Goal: Task Accomplishment & Management: Complete application form

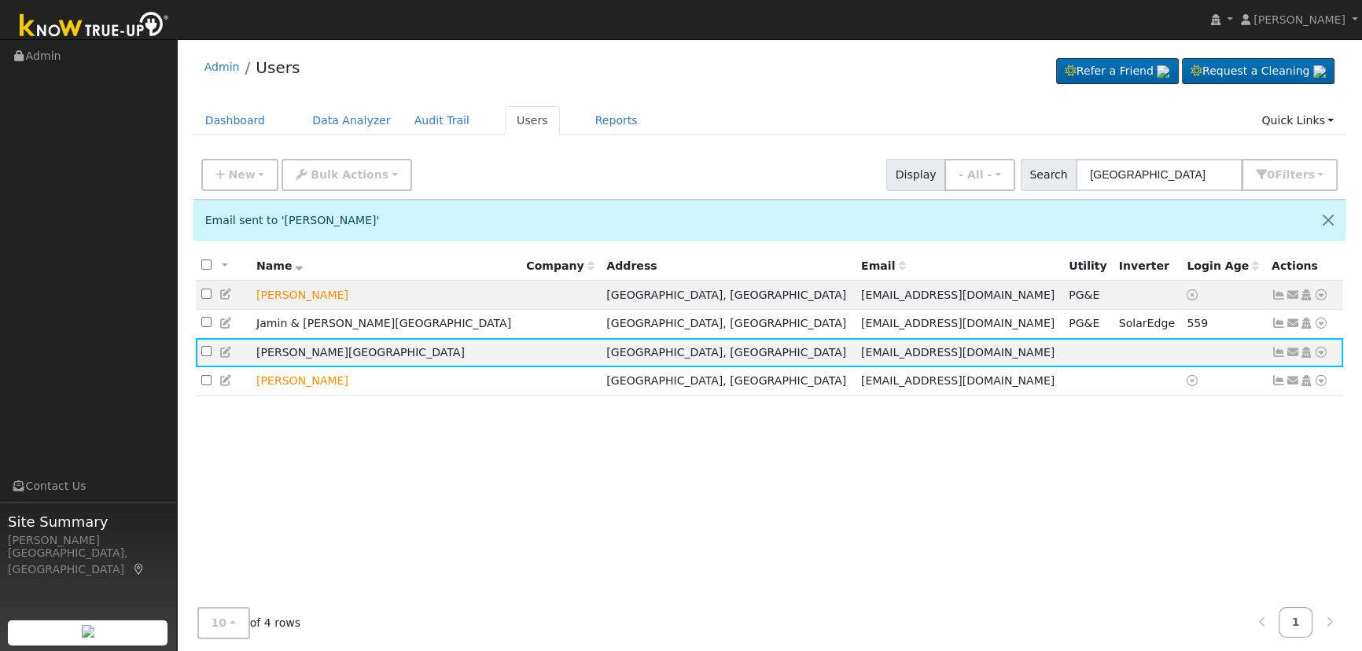
click at [456, 170] on div "New Add User Quick Add Quick Connect Quick Convert Lead Bulk Actions Send Email…" at bounding box center [769, 172] width 1142 height 38
click at [210, 167] on button "New" at bounding box center [240, 175] width 78 height 32
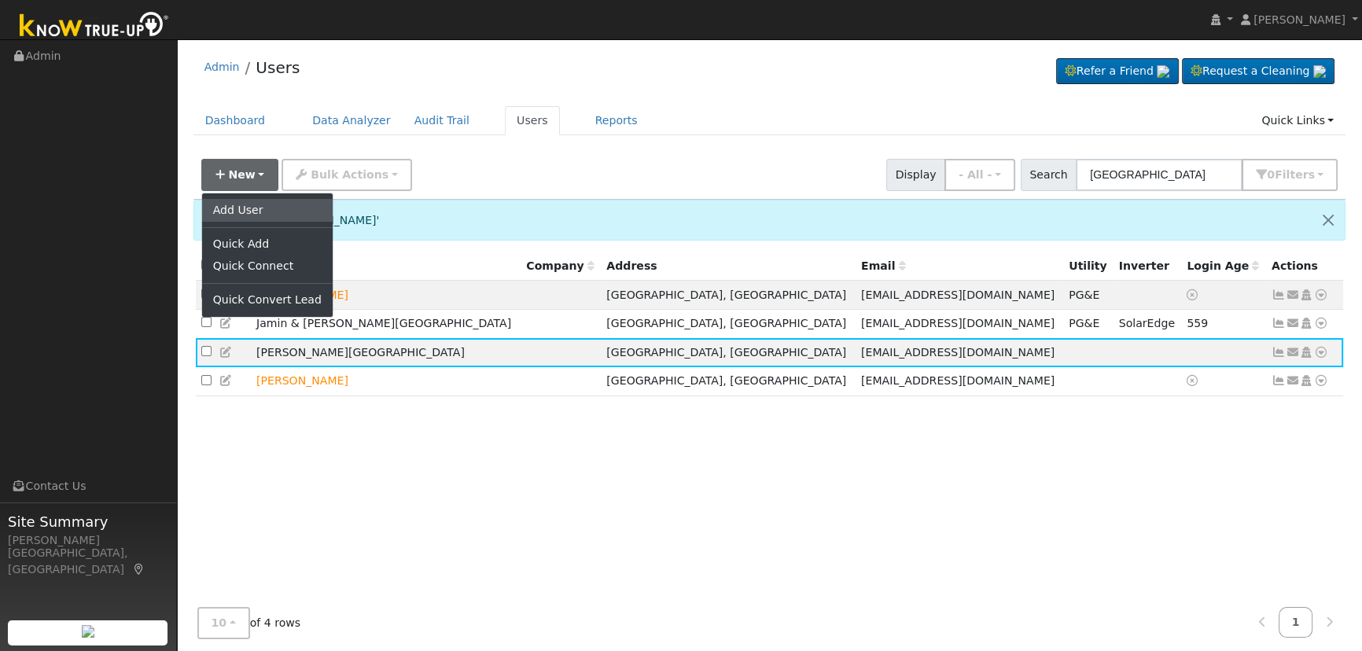
click at [273, 208] on link "Add User" at bounding box center [267, 210] width 131 height 22
checkbox input "false"
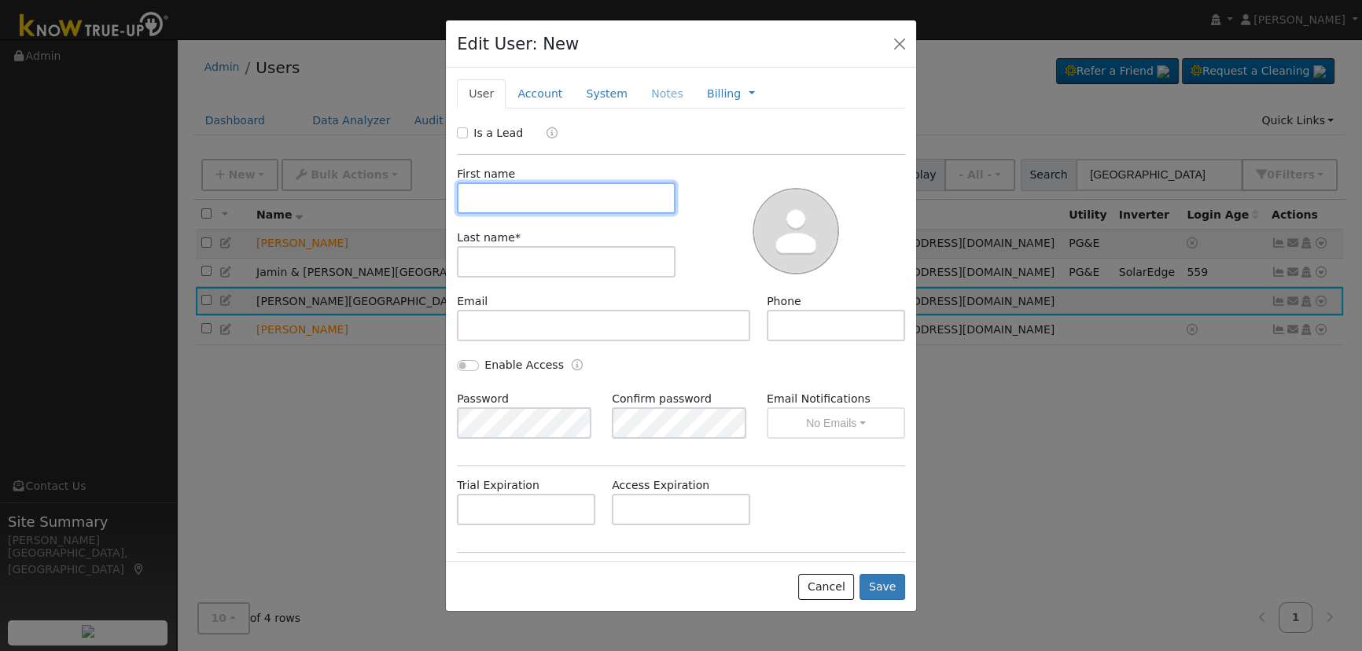
click at [541, 194] on input "text" at bounding box center [566, 197] width 219 height 31
paste input "[PERSON_NAME]"
drag, startPoint x: 556, startPoint y: 199, endPoint x: 511, endPoint y: 192, distance: 45.4
click at [511, 192] on input "[PERSON_NAME]" at bounding box center [566, 197] width 219 height 31
type input "[PERSON_NAME]"
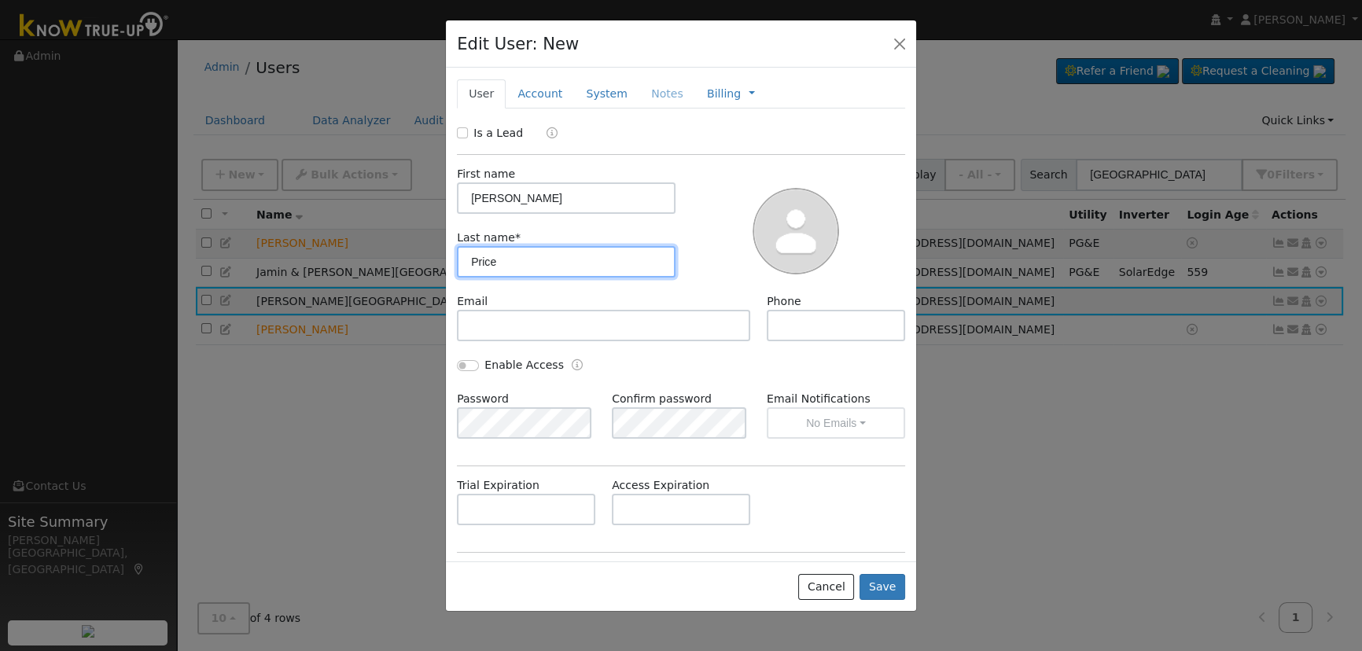
type input "Price"
click at [533, 222] on div "First name [PERSON_NAME] Last name * Price" at bounding box center [566, 229] width 230 height 127
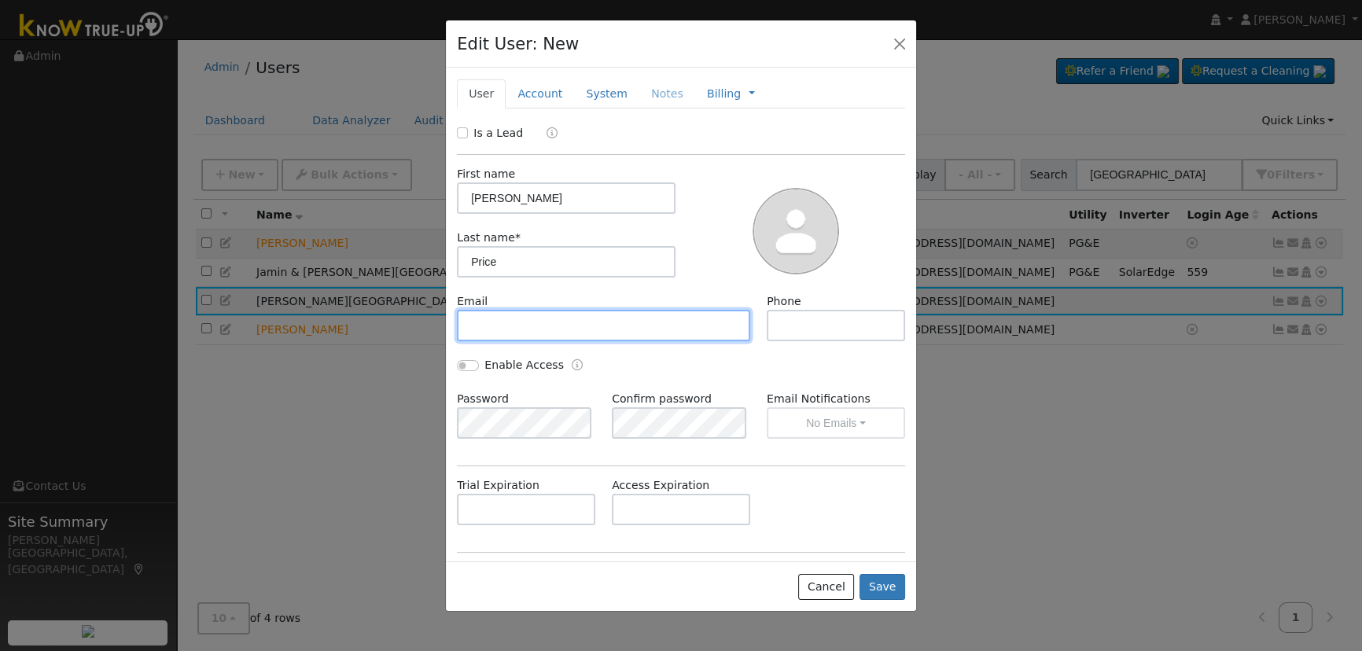
click at [557, 331] on input "text" at bounding box center [603, 325] width 293 height 31
click at [520, 322] on input "text" at bounding box center [603, 325] width 293 height 31
click at [493, 338] on input "text" at bounding box center [603, 325] width 293 height 31
paste input "[EMAIL_ADDRESS][DOMAIN_NAME]"
type input "[EMAIL_ADDRESS][DOMAIN_NAME]"
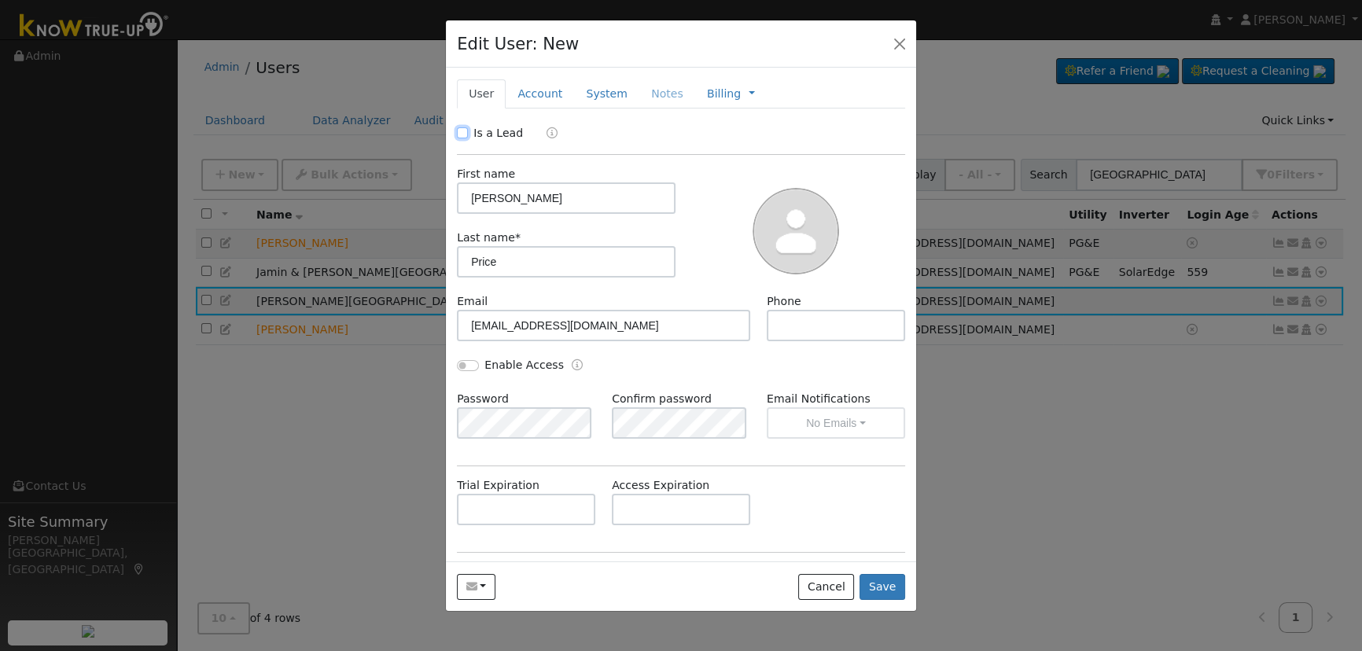
click at [466, 131] on input "Is a Lead" at bounding box center [462, 132] width 11 height 11
checkbox input "true"
click at [817, 335] on input "text" at bounding box center [836, 325] width 138 height 31
click at [815, 323] on input "text" at bounding box center [836, 325] width 138 height 31
paste input "[PHONE_NUMBER]"
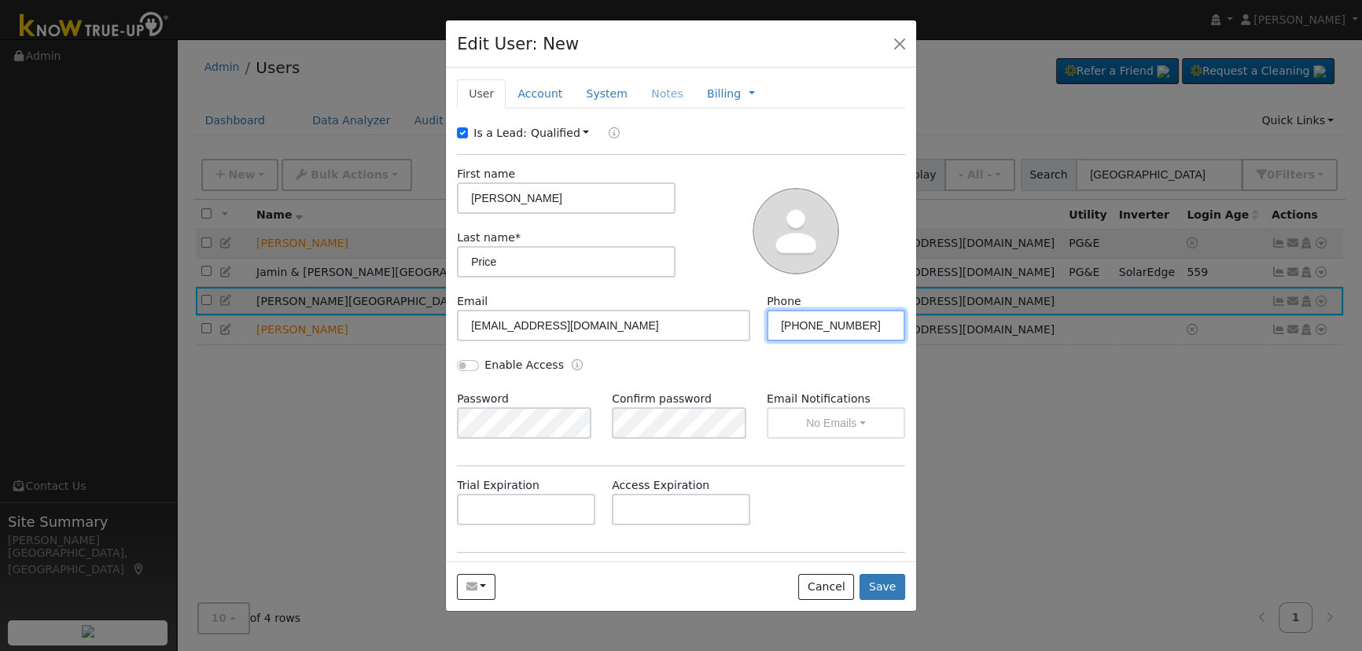
type input "[PHONE_NUMBER]"
click at [679, 362] on div "Enable Access" at bounding box center [681, 374] width 465 height 34
click at [547, 94] on link "Account" at bounding box center [540, 93] width 68 height 29
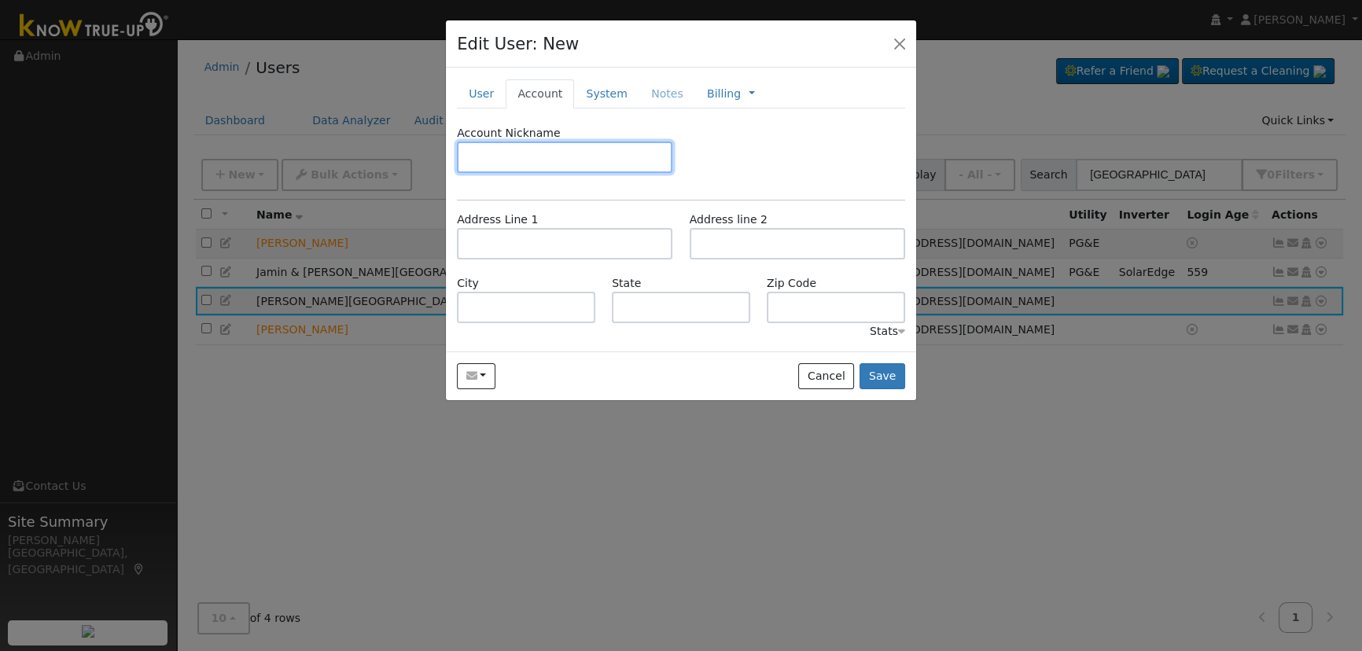
click at [583, 158] on input "text" at bounding box center [564, 157] width 215 height 31
type input "Default"
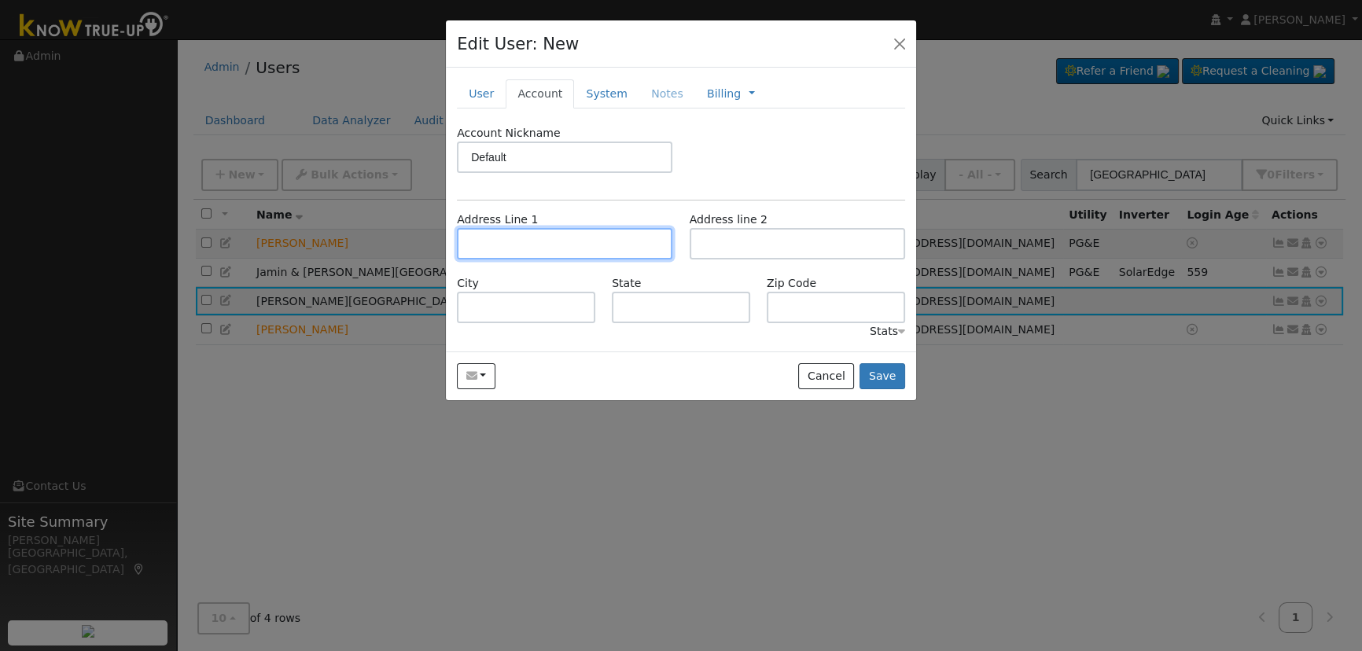
click at [604, 234] on input "text" at bounding box center [564, 243] width 215 height 31
click at [509, 250] on input "text" at bounding box center [564, 243] width 215 height 31
paste input "[STREET_ADDRESS]"
click at [636, 252] on input "[STREET_ADDRESS]" at bounding box center [564, 243] width 215 height 31
click at [528, 234] on input "[STREET_ADDRESS]" at bounding box center [564, 243] width 215 height 31
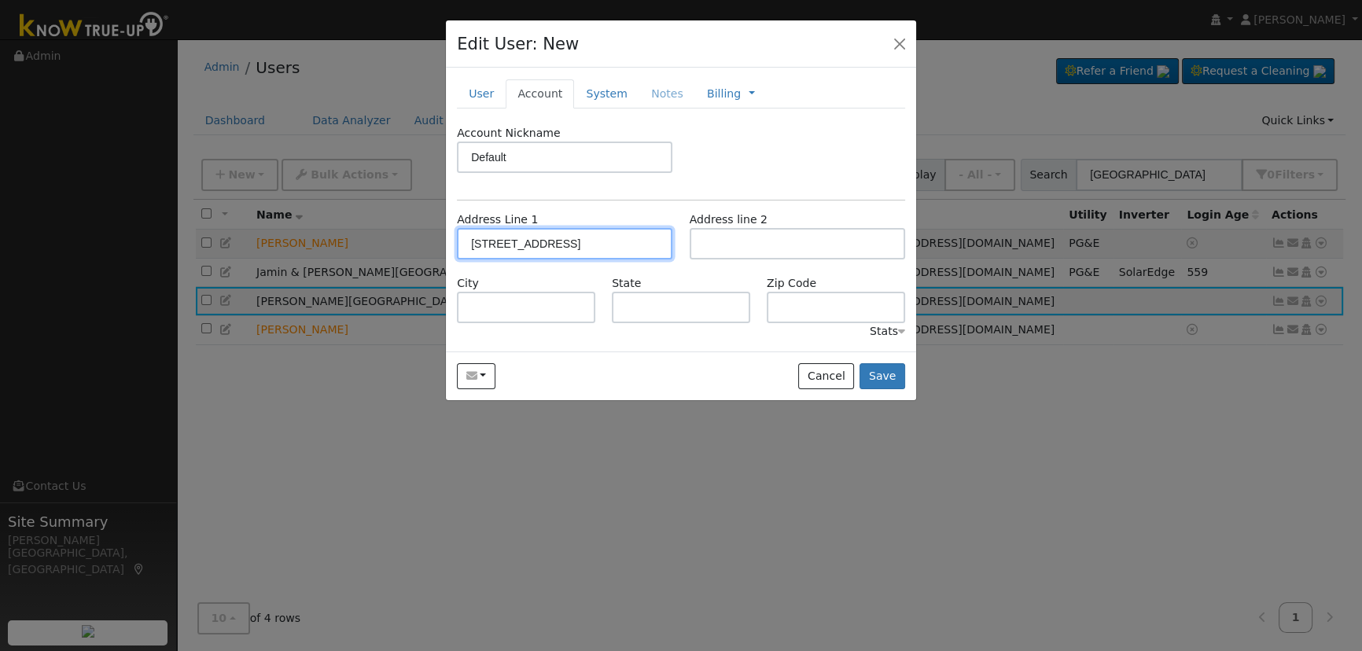
click at [643, 248] on input "[STREET_ADDRESS]" at bounding box center [564, 243] width 215 height 31
type input "[STREET_ADDRESS]"
click at [679, 158] on div "Account Nickname Default" at bounding box center [565, 149] width 232 height 48
click at [645, 238] on input "[STREET_ADDRESS]" at bounding box center [564, 243] width 215 height 31
click at [647, 241] on input "[STREET_ADDRESS]" at bounding box center [564, 243] width 215 height 31
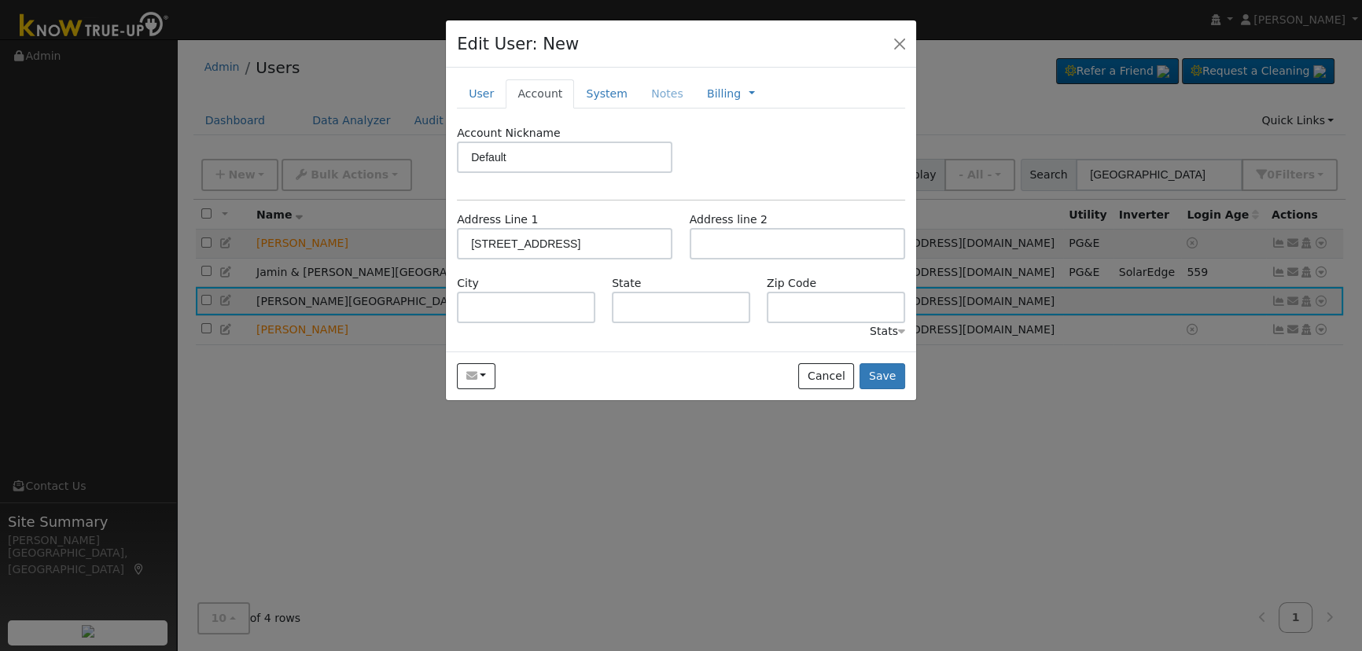
click at [655, 192] on div "Account Nickname Default Address Line [GEOGRAPHIC_DATA][STREET_ADDRESS] Address…" at bounding box center [681, 232] width 448 height 215
click at [888, 375] on button "Save" at bounding box center [882, 376] width 46 height 27
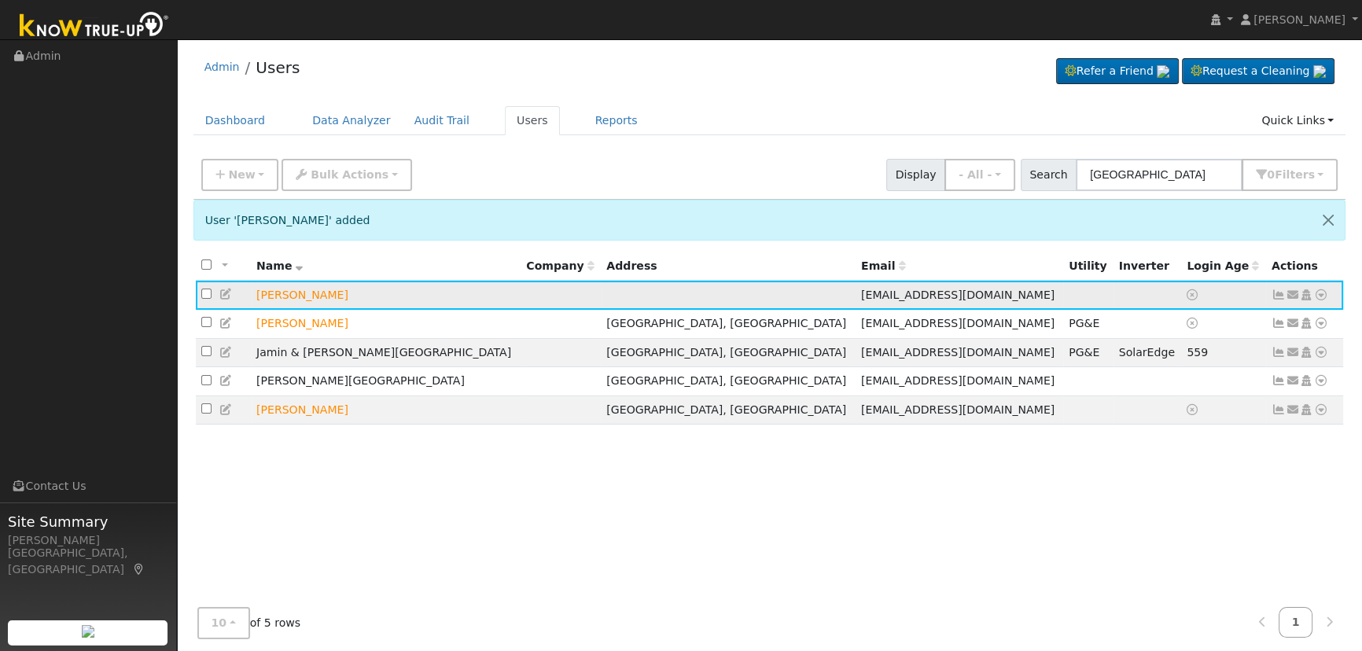
click at [1290, 294] on icon at bounding box center [1292, 294] width 14 height 11
click at [0, 0] on link "Conversion Email" at bounding box center [0, 0] width 0 height 0
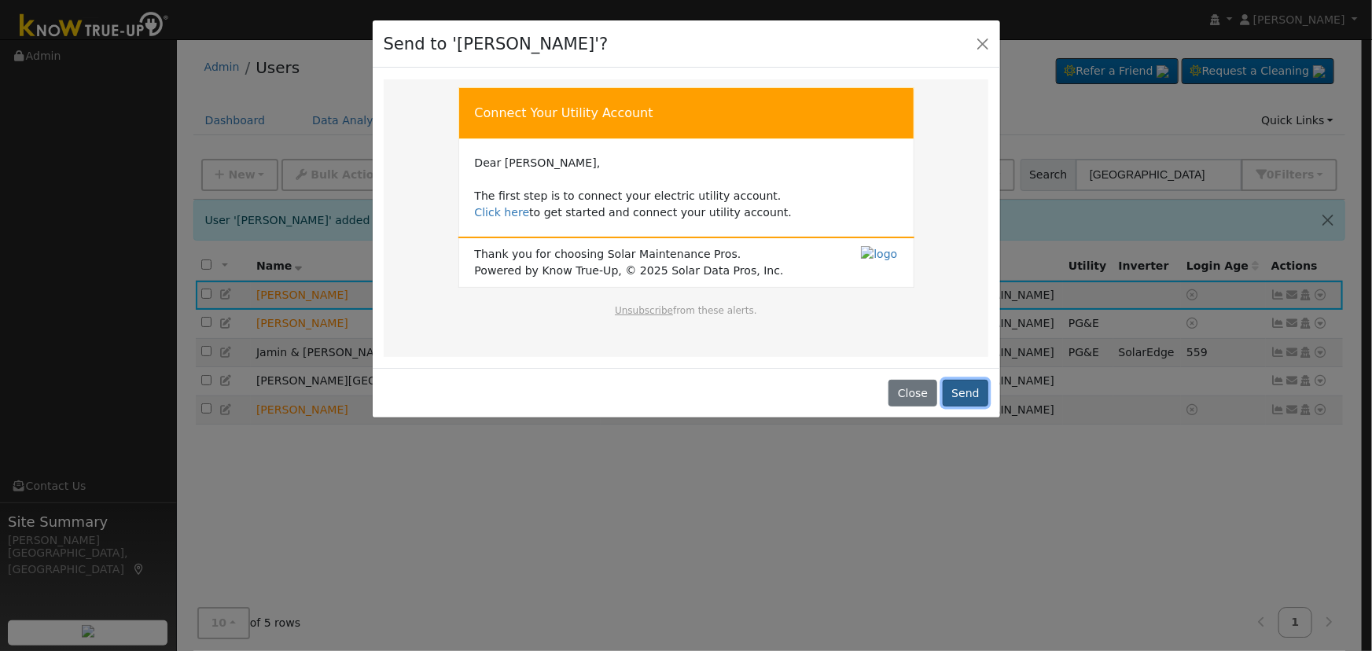
click at [965, 392] on button "Send" at bounding box center [966, 393] width 46 height 27
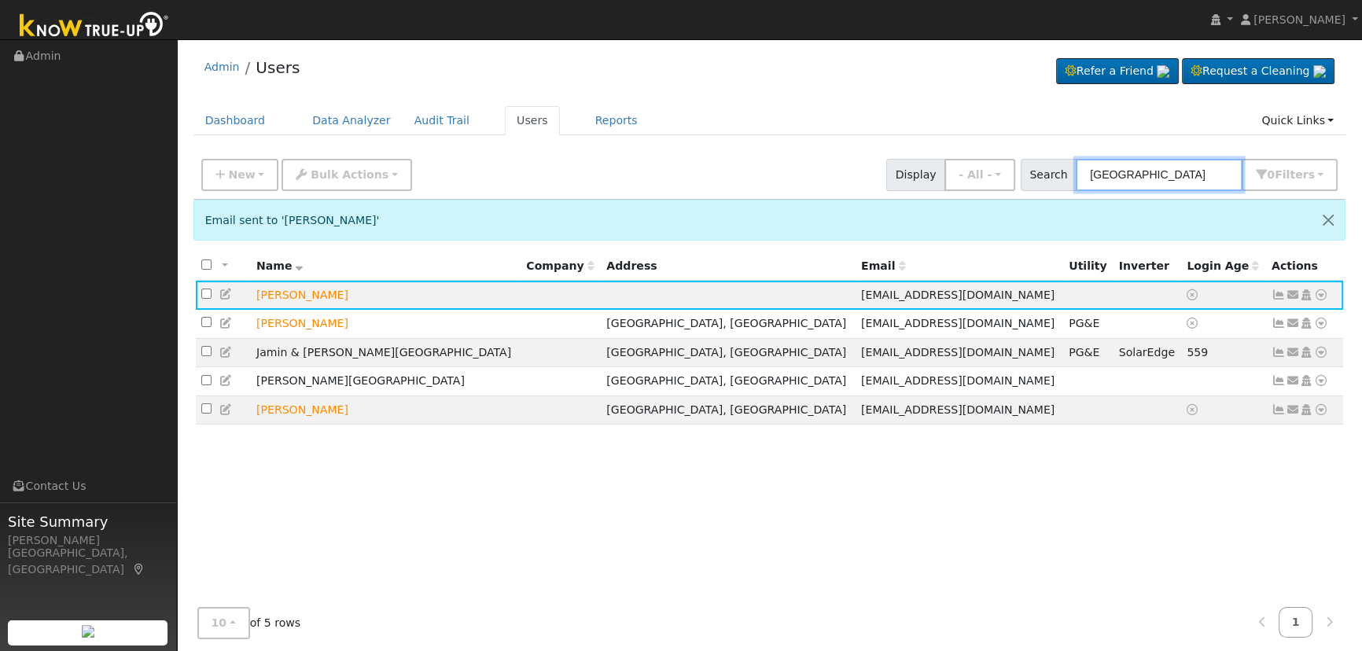
click at [1155, 171] on input "[GEOGRAPHIC_DATA]" at bounding box center [1159, 175] width 167 height 32
drag, startPoint x: 1167, startPoint y: 174, endPoint x: 963, endPoint y: 141, distance: 206.3
click at [978, 143] on div "Admin Users Refer a Friend Request a Cleaning" at bounding box center [769, 372] width 1169 height 651
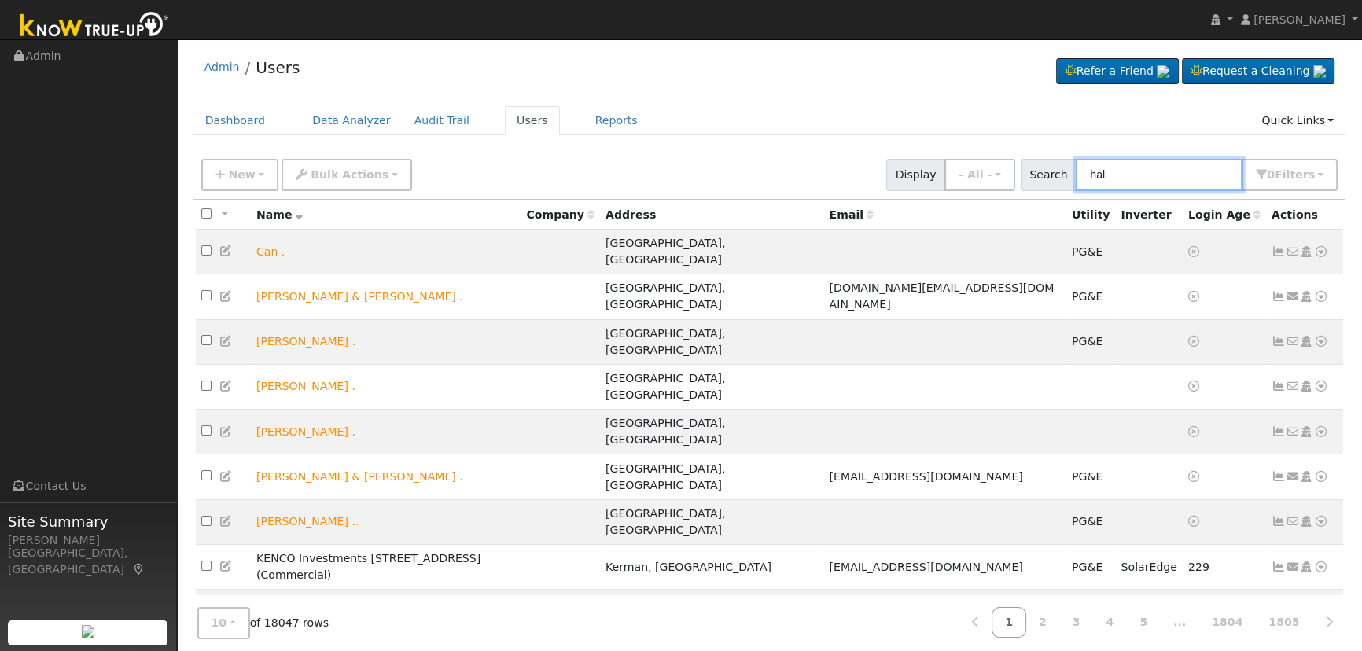
type input "hall"
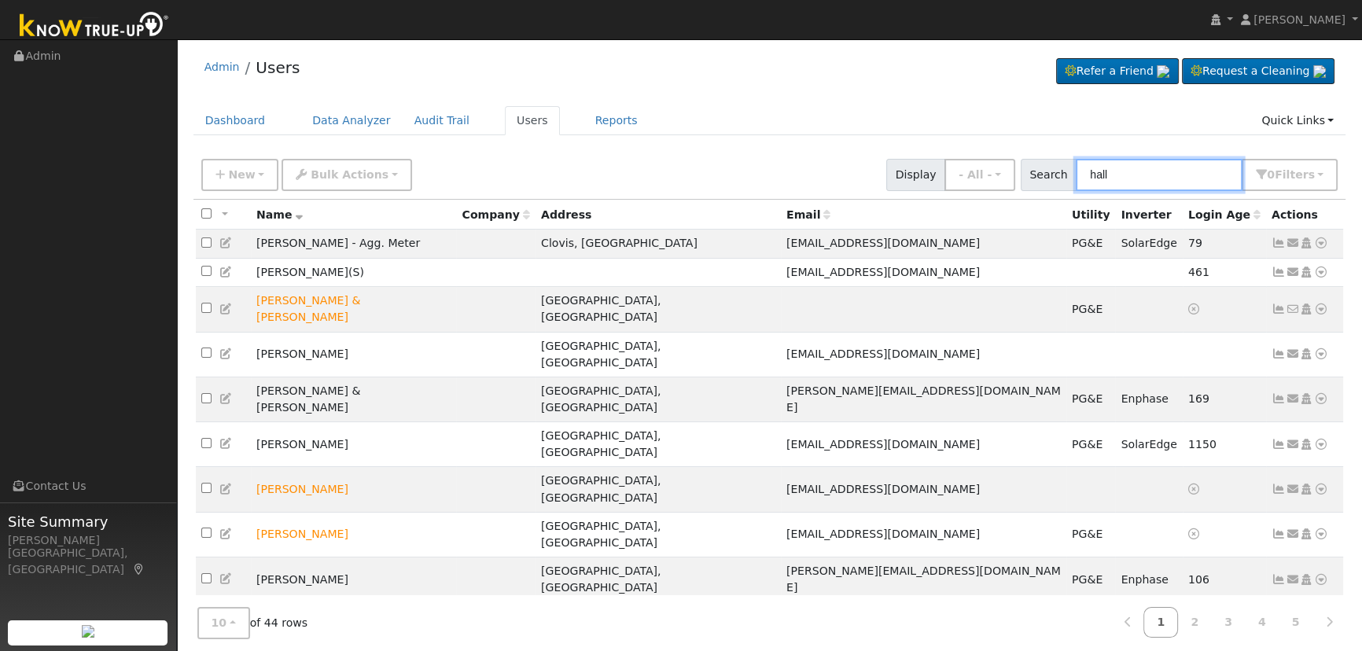
drag, startPoint x: 1090, startPoint y: 172, endPoint x: 1113, endPoint y: 165, distance: 23.9
click at [1090, 172] on input "hall" at bounding box center [1159, 175] width 167 height 32
drag, startPoint x: 1140, startPoint y: 182, endPoint x: 1004, endPoint y: 175, distance: 136.2
click at [1004, 175] on div "New Add User Quick Add Quick Connect Quick Convert Lead Bulk Actions Send Email…" at bounding box center [769, 172] width 1142 height 38
